Goal: Information Seeking & Learning: Learn about a topic

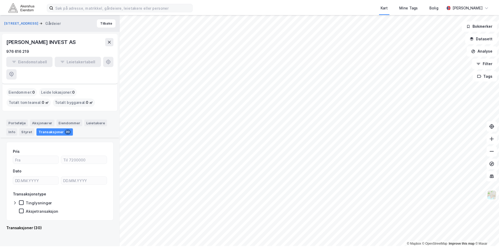
scroll to position [288, 0]
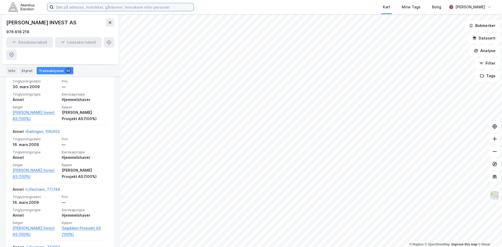
click at [145, 7] on input at bounding box center [124, 7] width 140 height 8
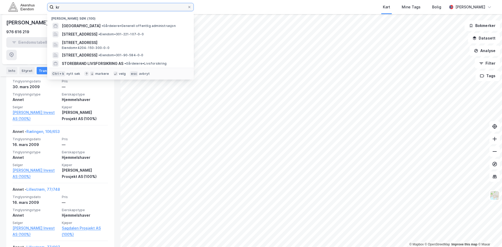
type input "kri"
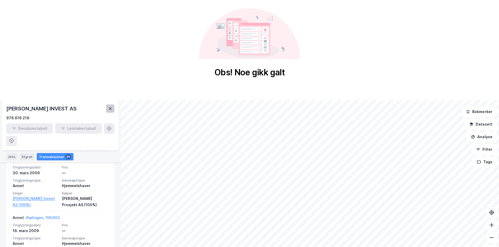
click at [110, 107] on icon at bounding box center [110, 109] width 4 height 4
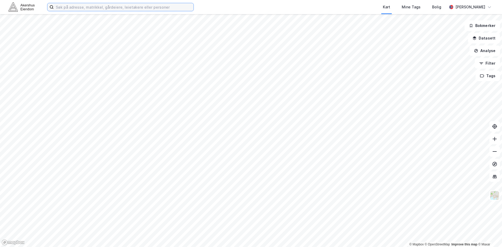
click at [104, 9] on input at bounding box center [124, 7] width 140 height 8
type input "chr k"
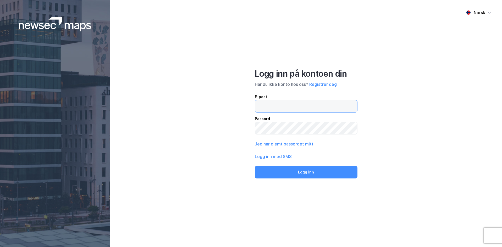
click at [286, 104] on input "email" at bounding box center [306, 106] width 102 height 12
type input "[EMAIL_ADDRESS][DOMAIN_NAME]"
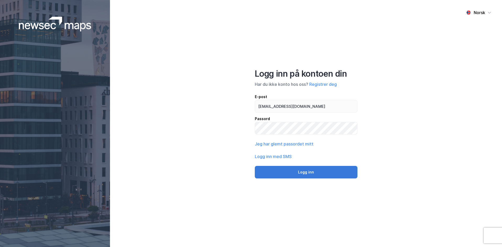
click at [309, 175] on button "Logg inn" at bounding box center [306, 172] width 103 height 13
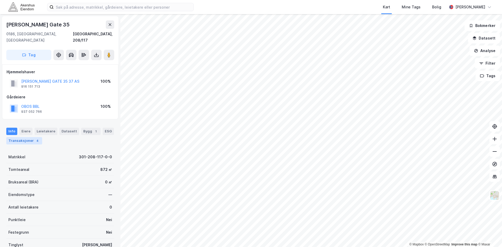
click at [25, 137] on div "Transaksjoner 4" at bounding box center [24, 140] width 36 height 7
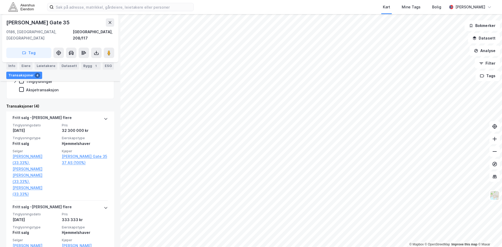
scroll to position [105, 0]
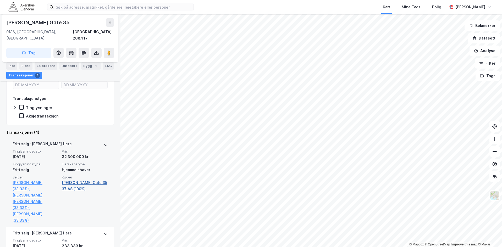
click at [75, 180] on link "[PERSON_NAME] Gate 35 37 AS (100%)" at bounding box center [85, 186] width 46 height 13
